Goal: Task Accomplishment & Management: Manage account settings

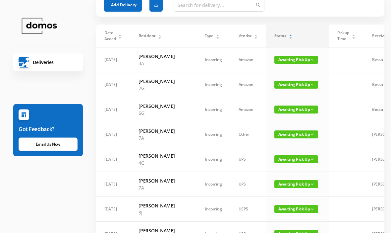
scroll to position [28, 0]
click at [277, 138] on span "Awaiting Pick Up" at bounding box center [296, 134] width 44 height 8
click at [272, 184] on link "Picked Up" at bounding box center [272, 182] width 43 height 11
click at [274, 163] on span "Awaiting Pick Up" at bounding box center [296, 159] width 44 height 8
click at [267, 206] on link "Picked Up" at bounding box center [272, 206] width 43 height 11
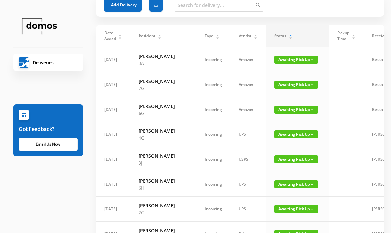
click at [275, 163] on span "Awaiting Pick Up" at bounding box center [296, 159] width 44 height 8
click at [329, 147] on td at bounding box center [346, 134] width 35 height 25
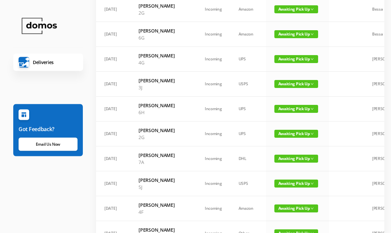
scroll to position [105, 0]
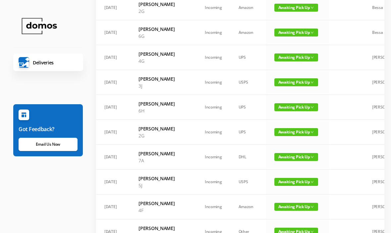
click at [274, 161] on span "Awaiting Pick Up" at bounding box center [296, 157] width 44 height 8
click at [270, 227] on link "Picked Up" at bounding box center [272, 225] width 43 height 11
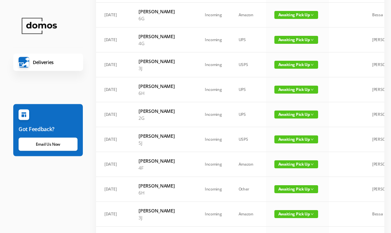
scroll to position [123, 0]
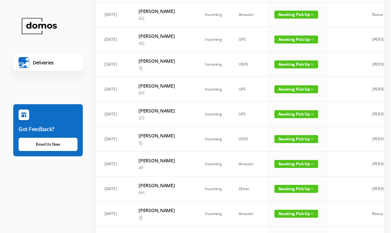
click at [276, 143] on span "Awaiting Pick Up" at bounding box center [296, 139] width 44 height 8
click at [274, 207] on link "Picked Up" at bounding box center [272, 207] width 43 height 11
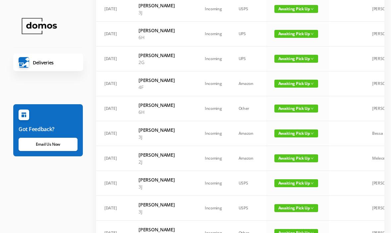
scroll to position [184, 0]
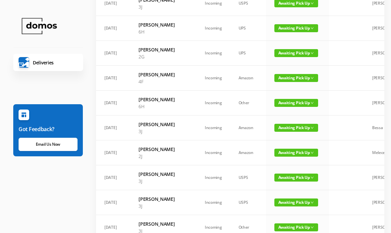
click at [278, 156] on span "Awaiting Pick Up" at bounding box center [296, 152] width 44 height 8
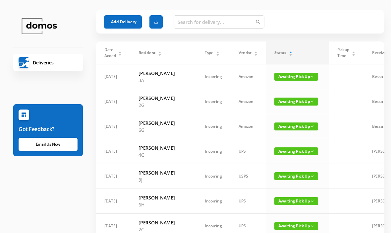
scroll to position [0, 0]
